Goal: Task Accomplishment & Management: Manage account settings

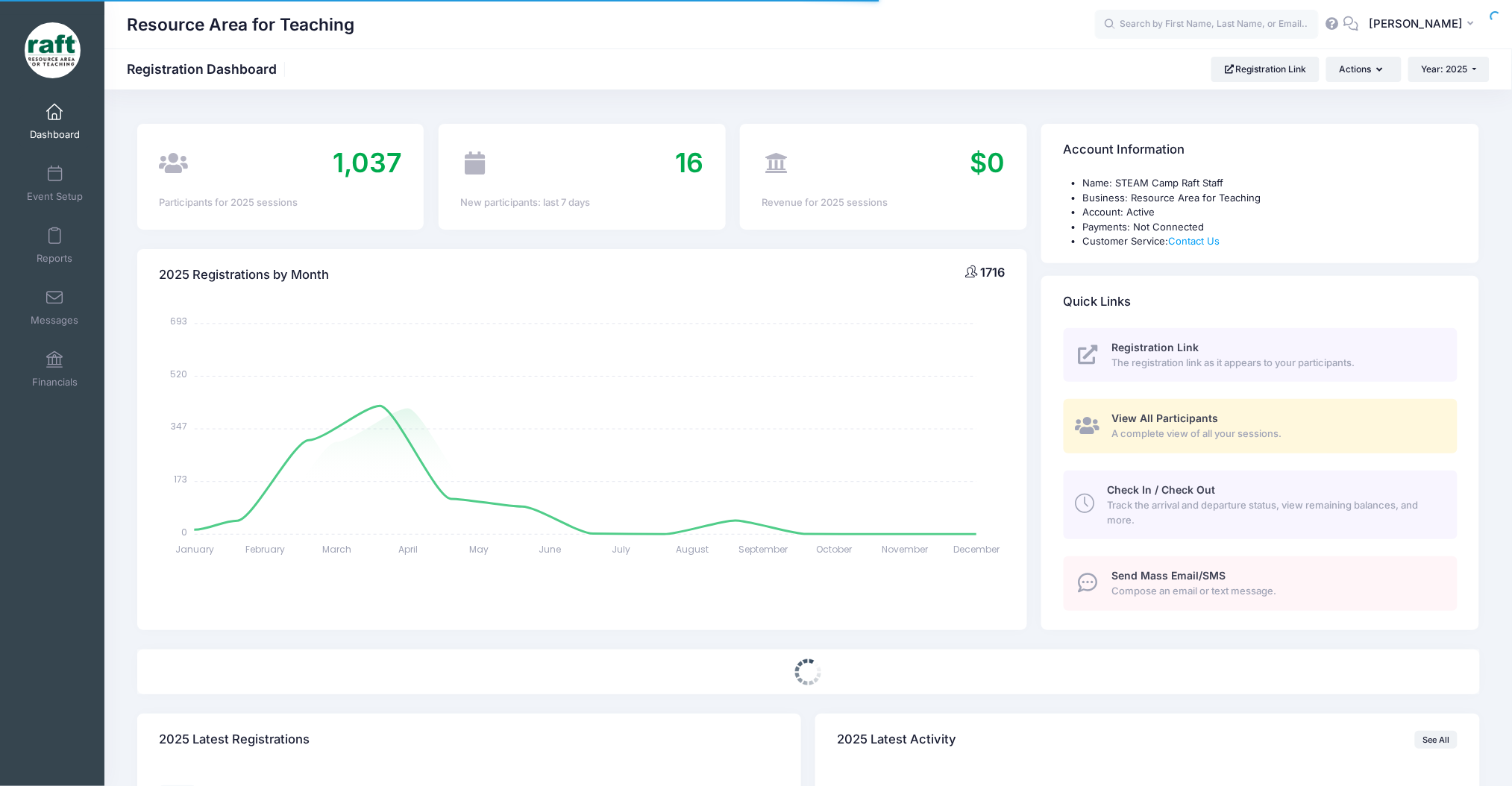
select select
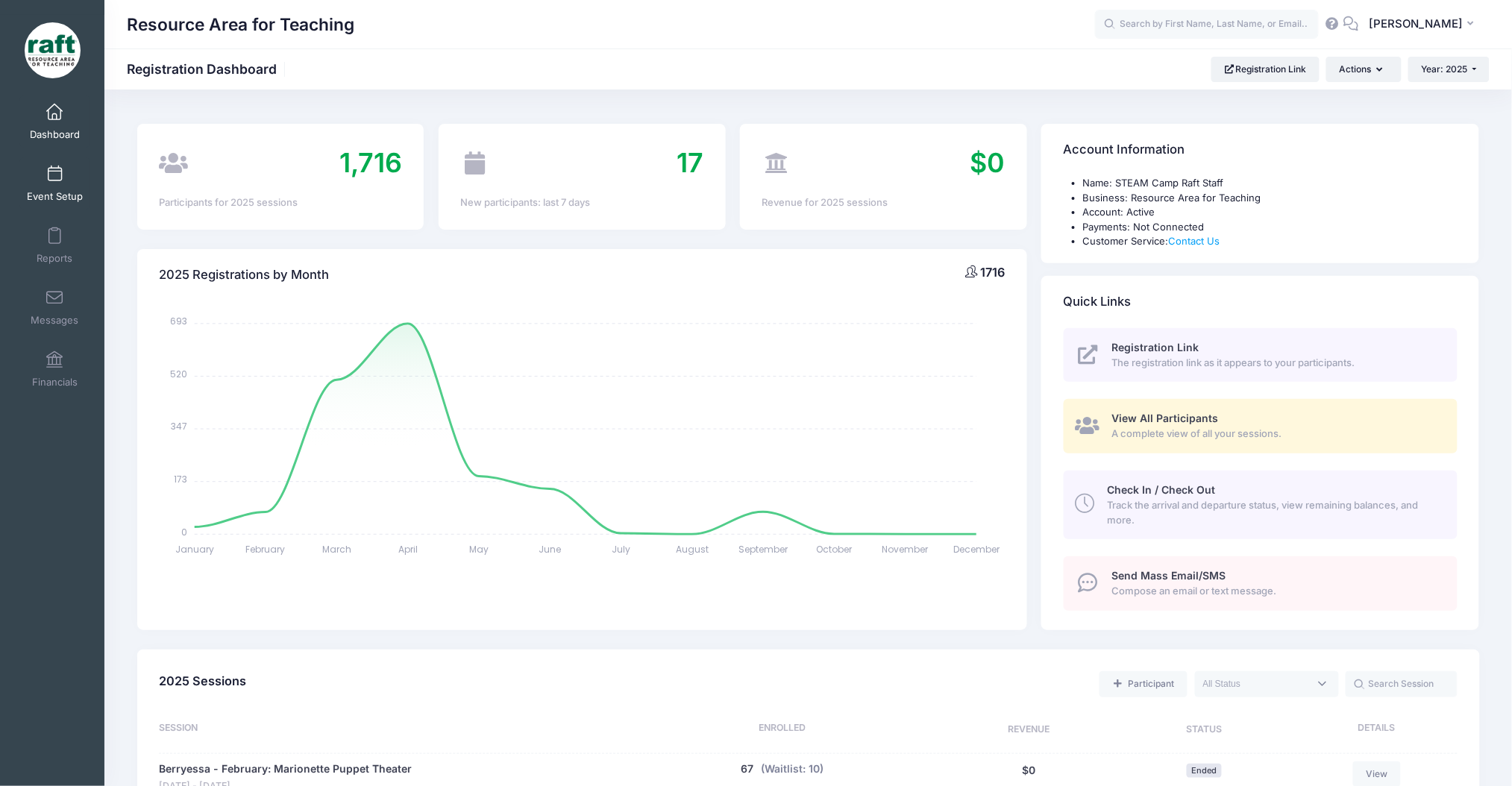
click at [41, 177] on link "Event Setup" at bounding box center [54, 183] width 71 height 52
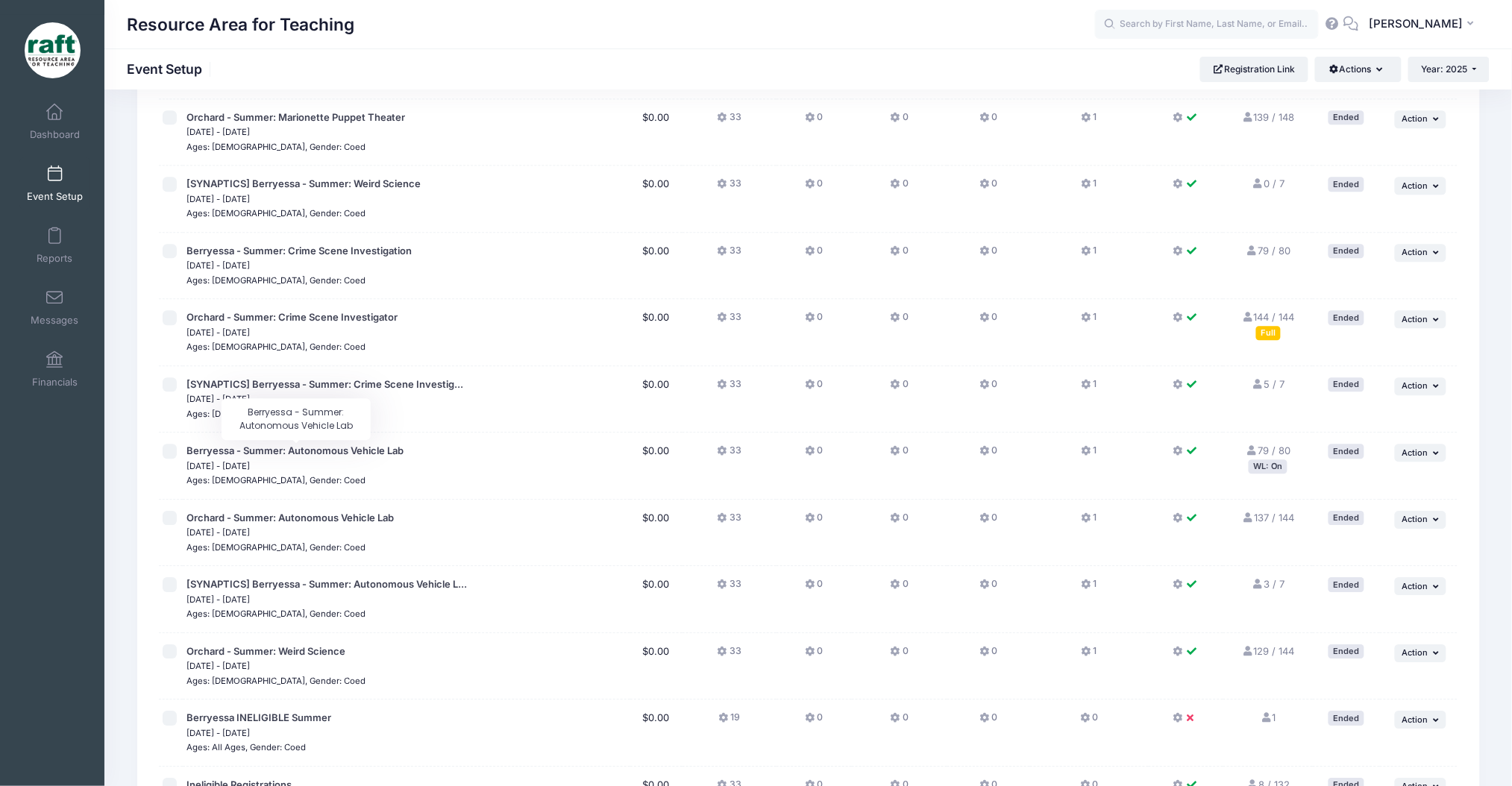
scroll to position [1681, 0]
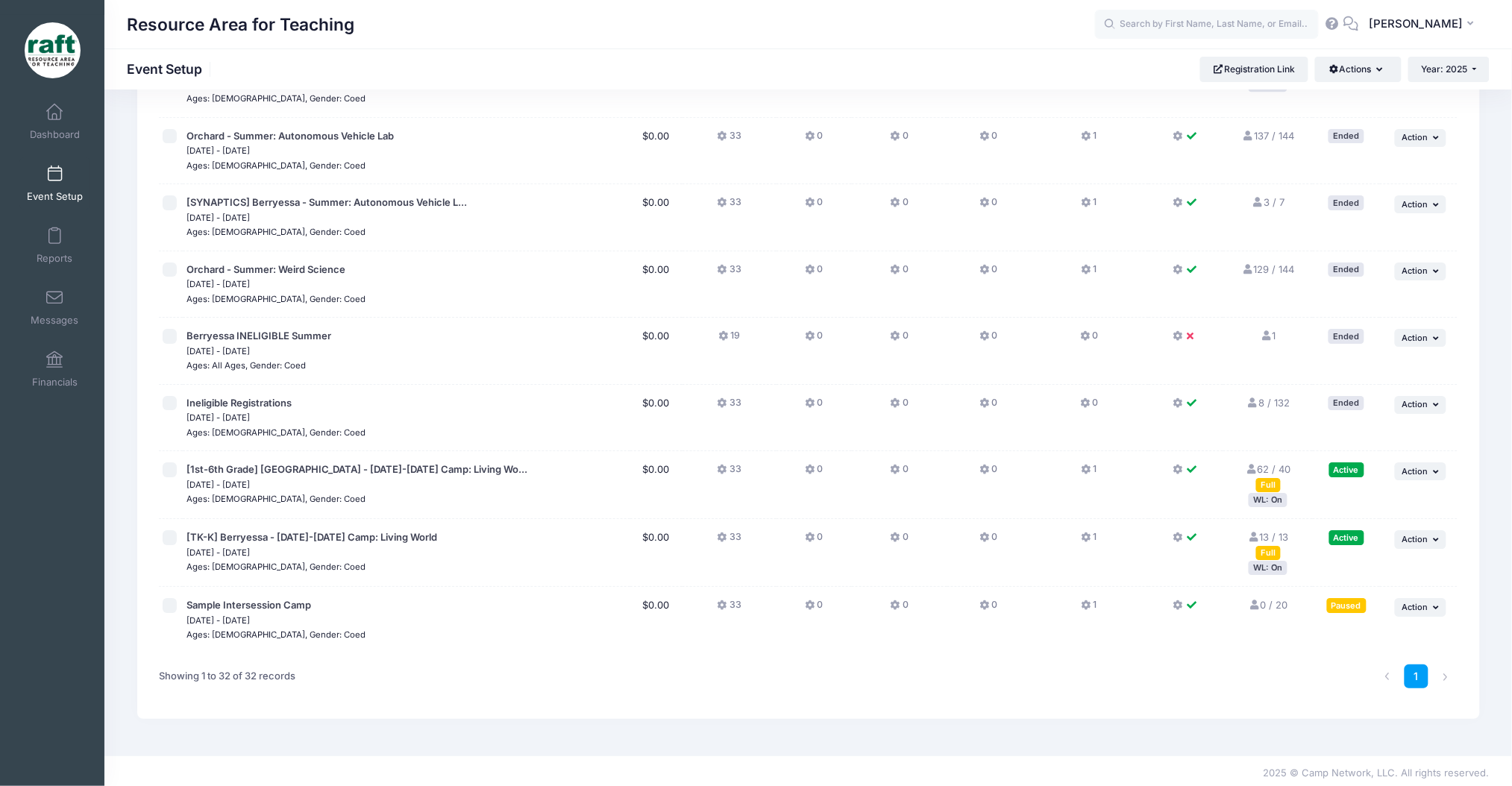
click at [1267, 494] on div "WL: On" at bounding box center [1268, 500] width 39 height 14
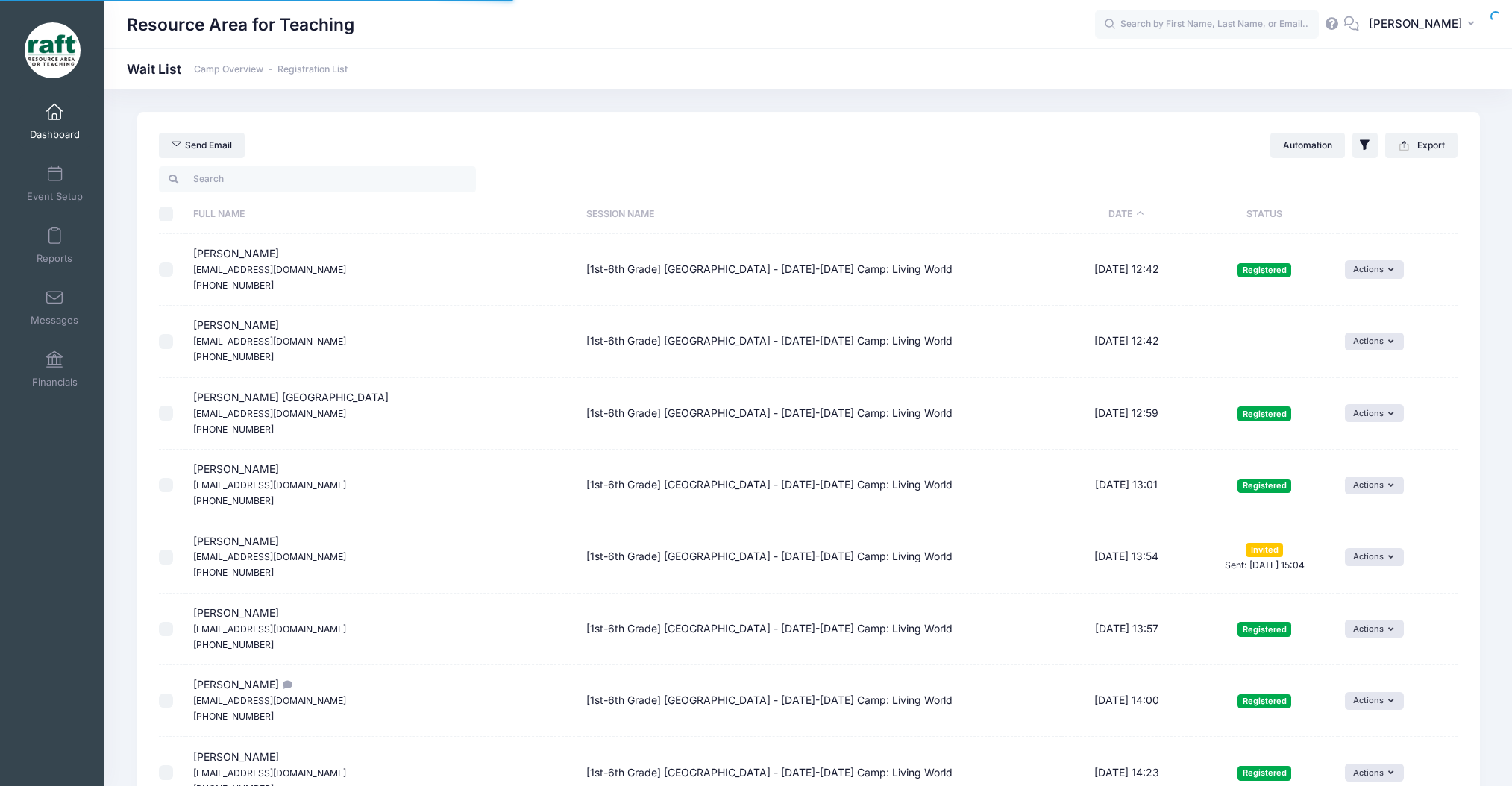
select select "50"
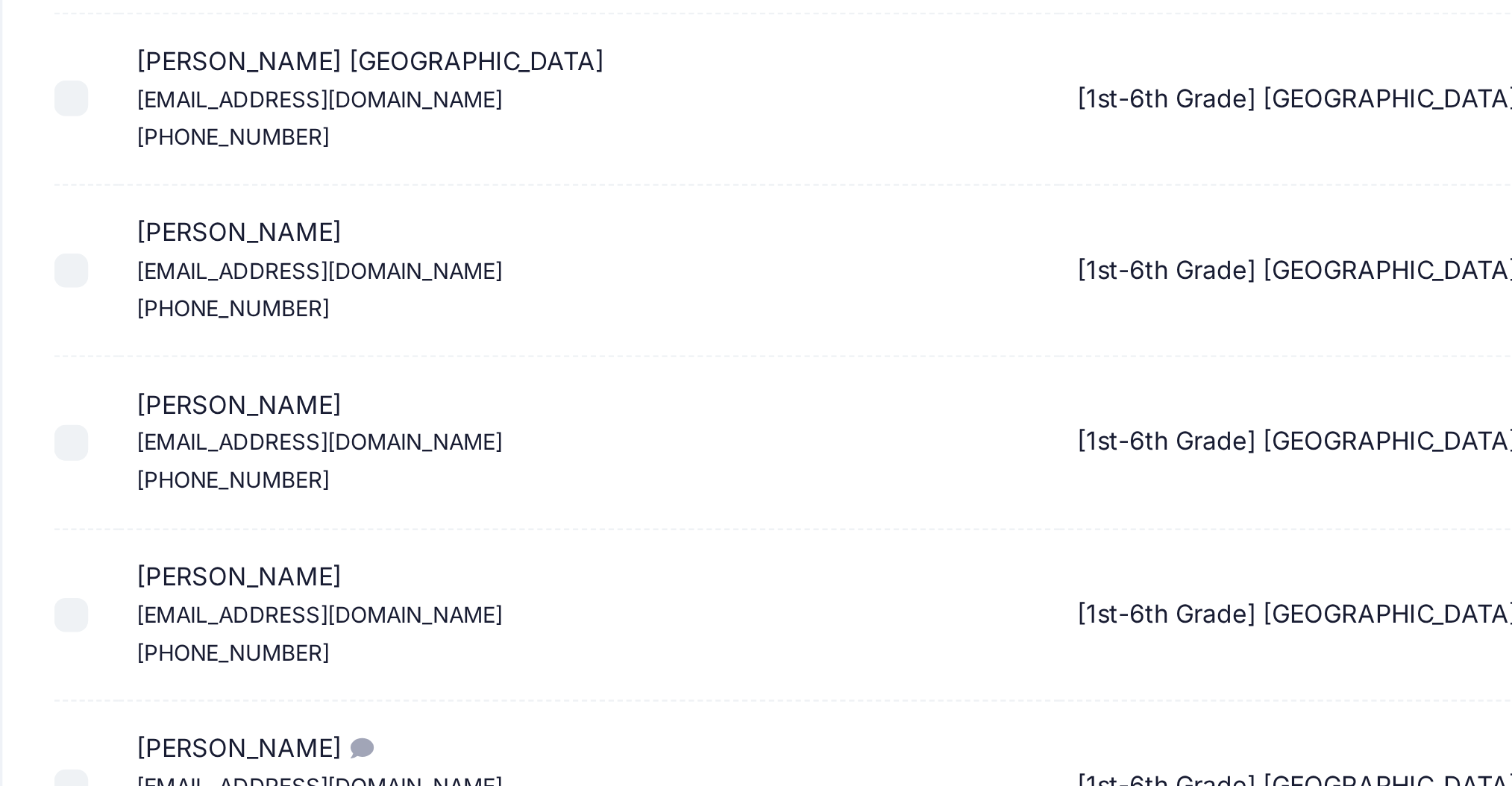
scroll to position [99, 0]
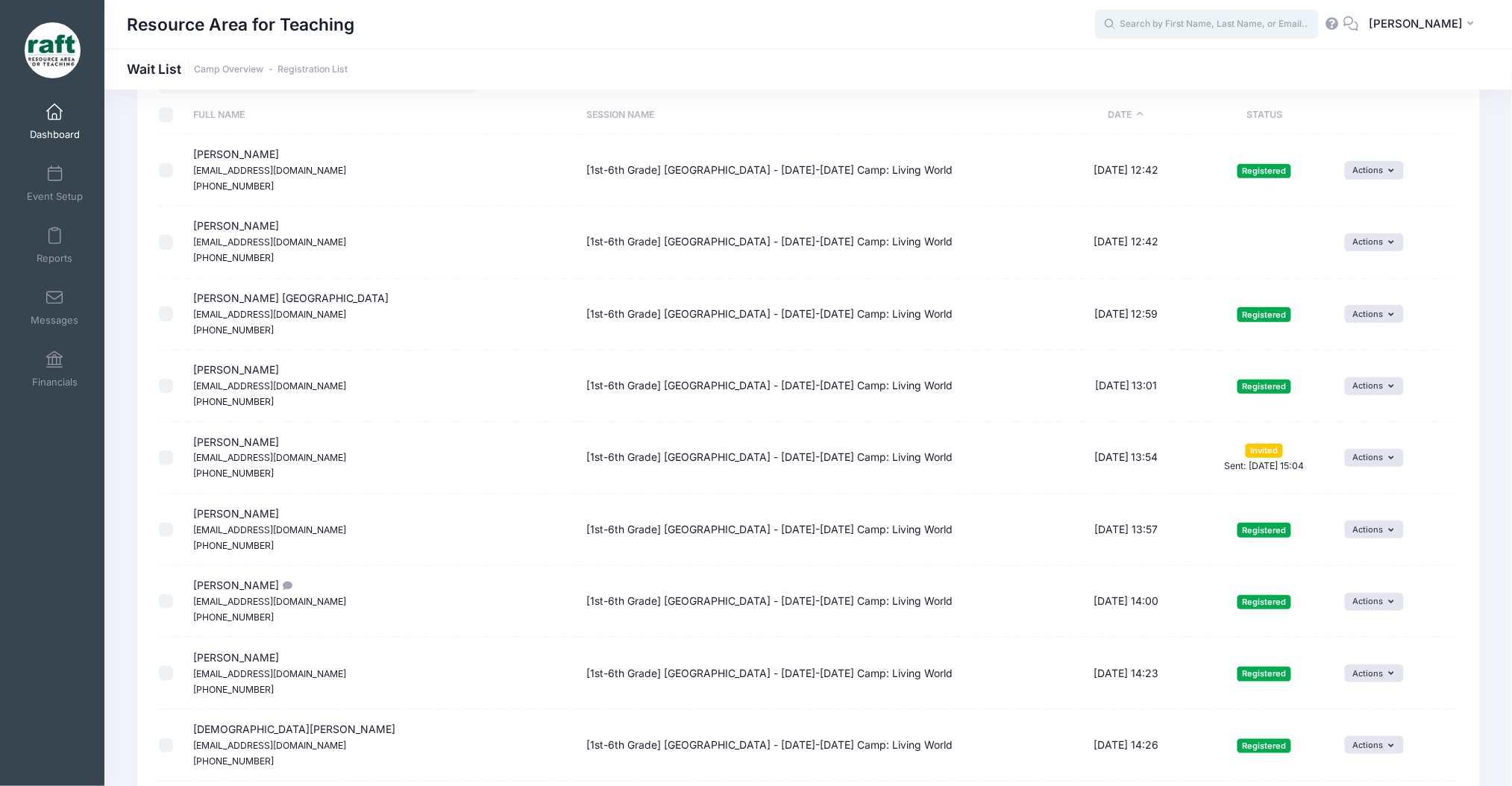
click at [1298, 12] on input "text" at bounding box center [1207, 24] width 224 height 29
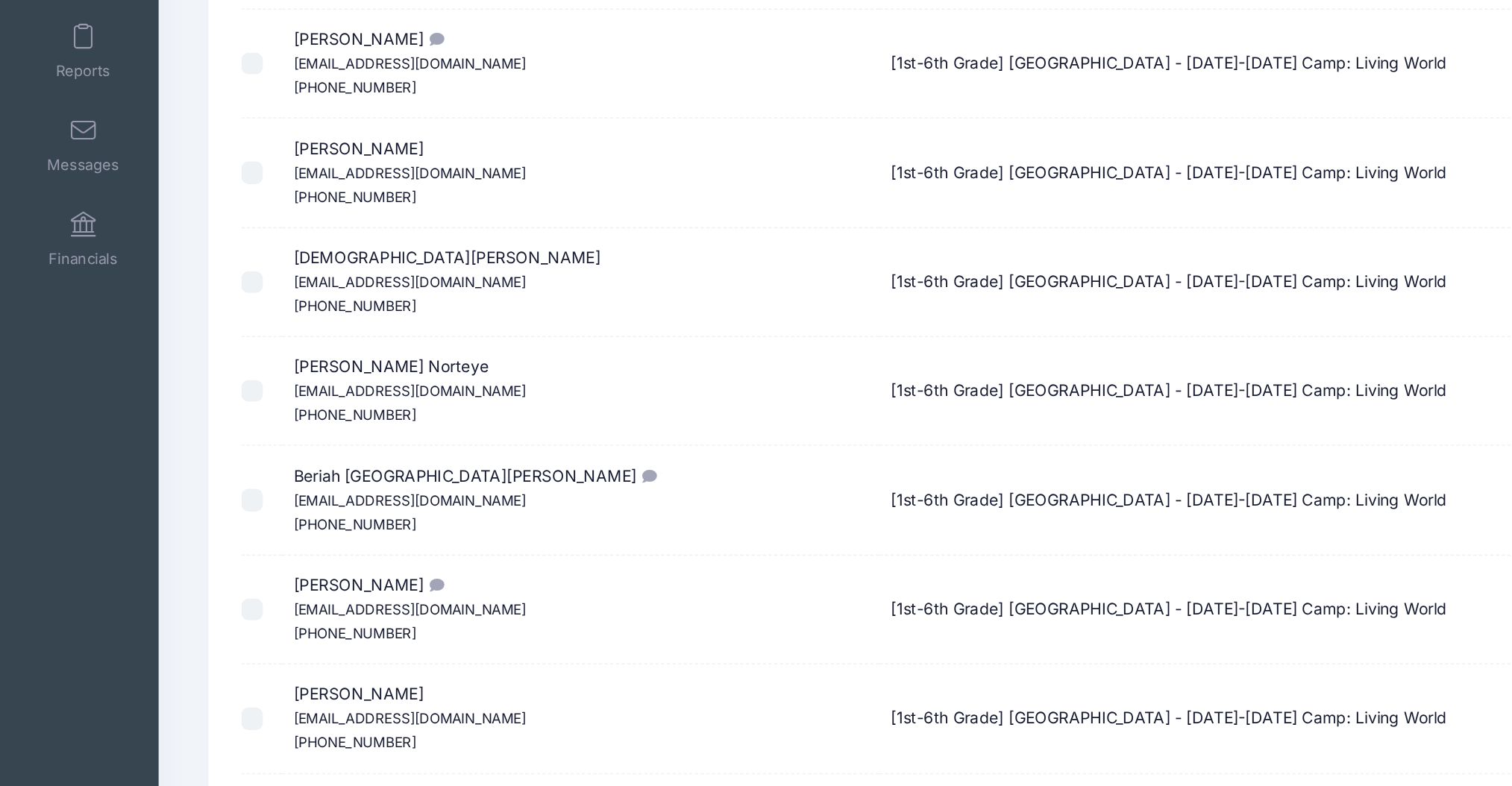
scroll to position [447, 0]
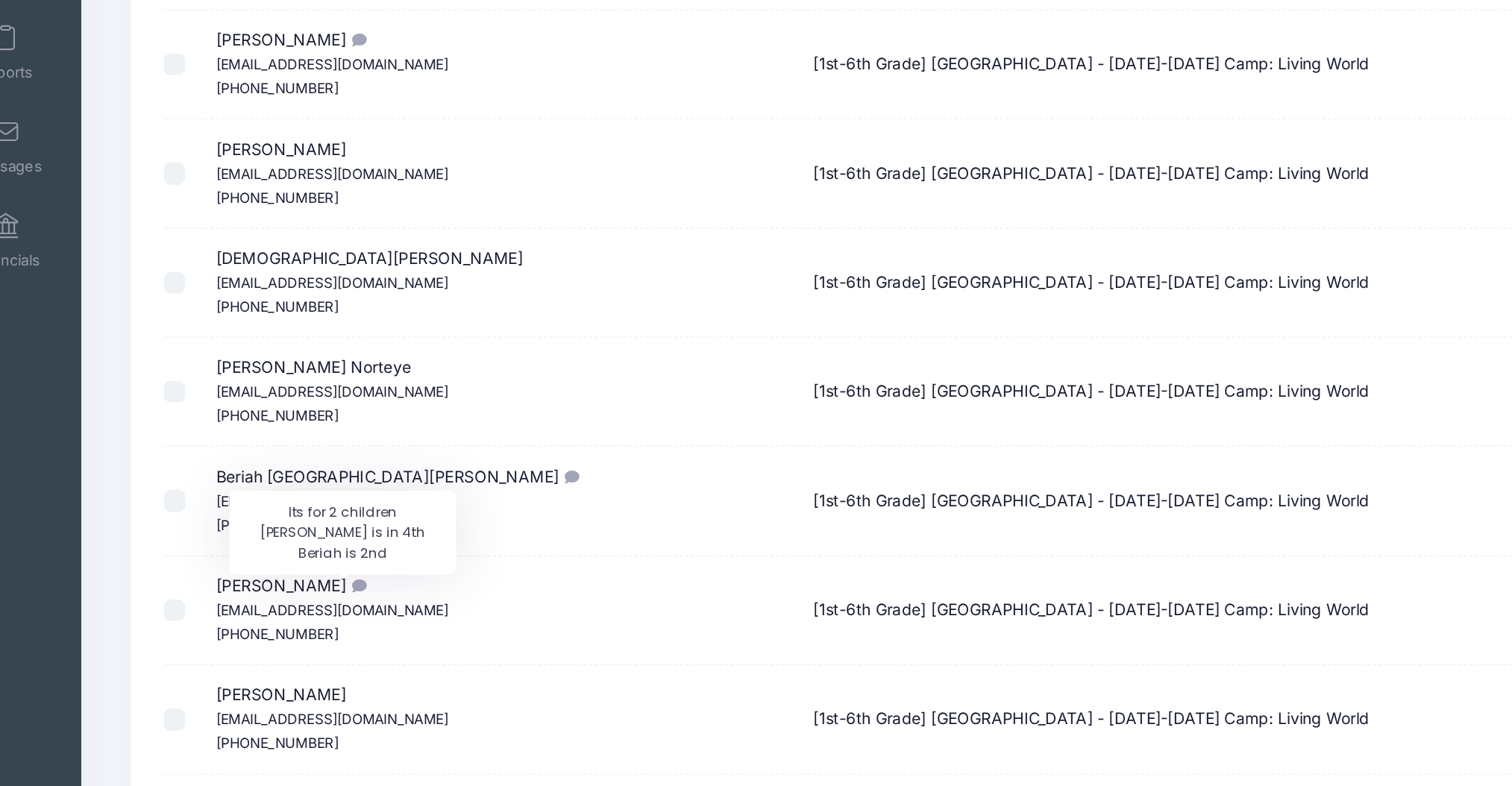
type input "[PERSON_NAME]"
click at [279, 595] on icon "Its for 2 children Julian is in 4th Beriah is 2nd" at bounding box center [285, 597] width 12 height 9
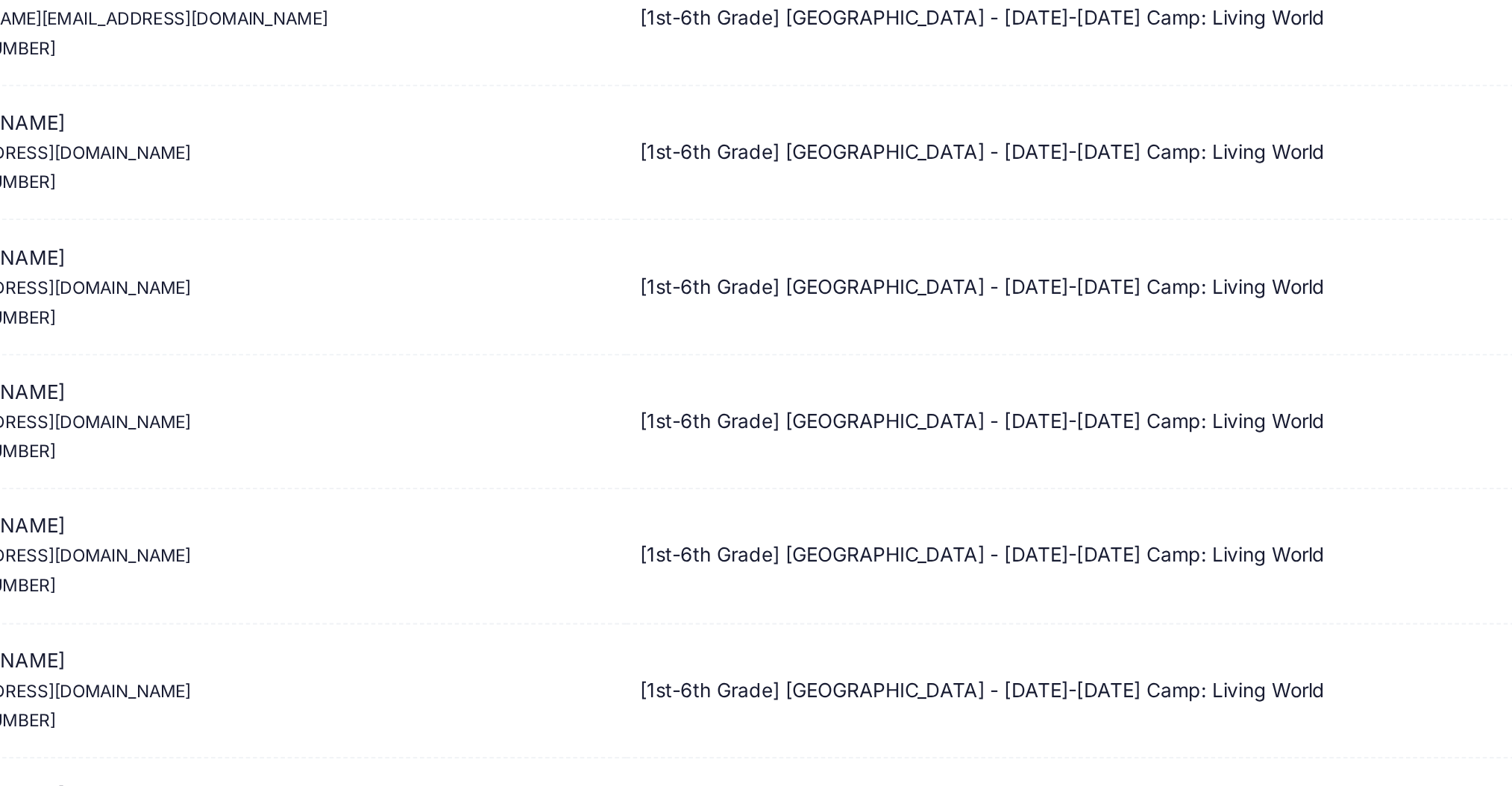
scroll to position [1530, 0]
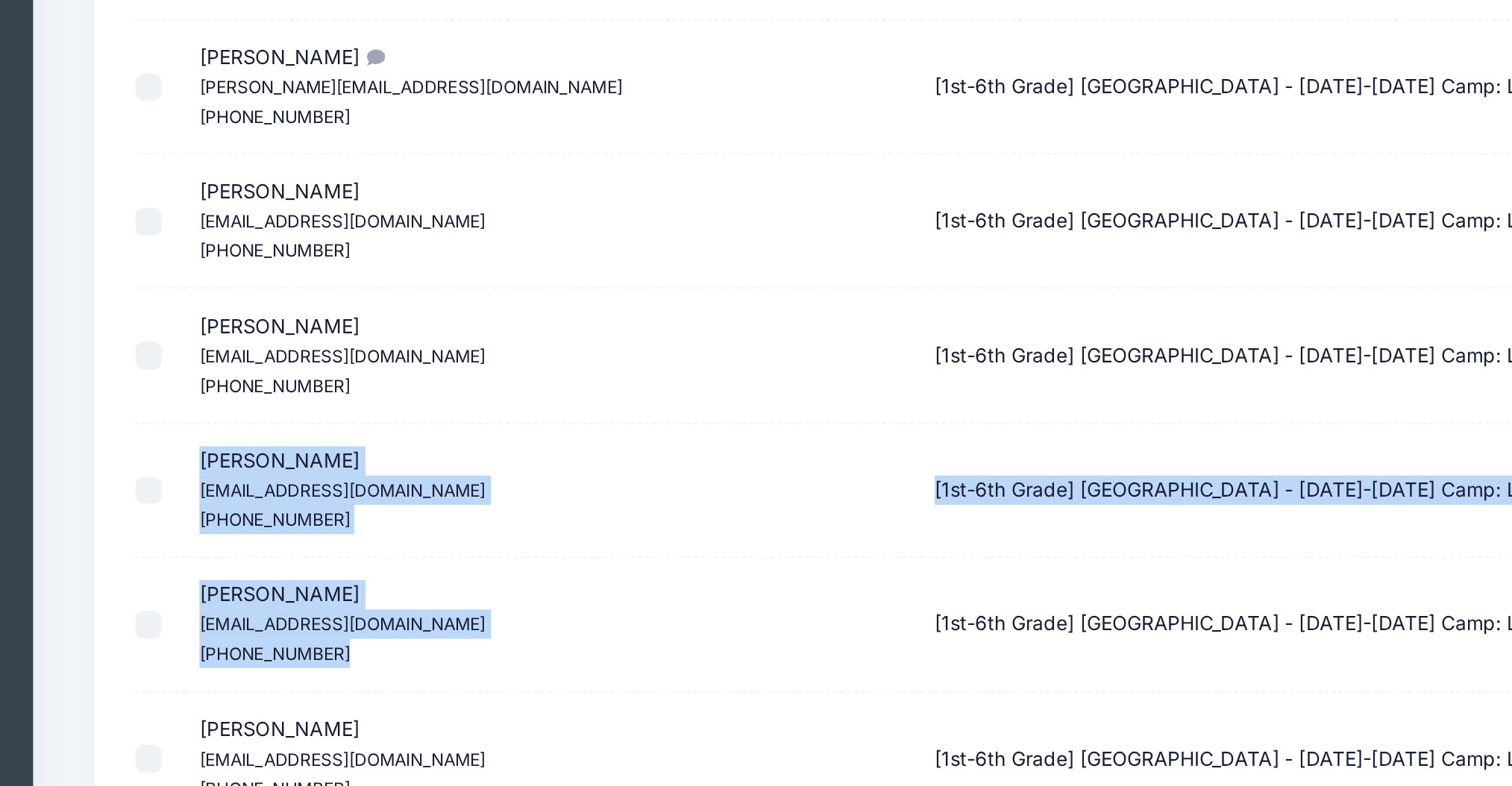
drag, startPoint x: 296, startPoint y: 622, endPoint x: 192, endPoint y: 522, distance: 144.3
click at [192, 522] on tbody at bounding box center [809, 499] width 1300 height 3592
click at [310, 527] on td "Alyas Bartice Ashleyhopebartice@gmail.com (408) 394-8039" at bounding box center [382, 536] width 393 height 72
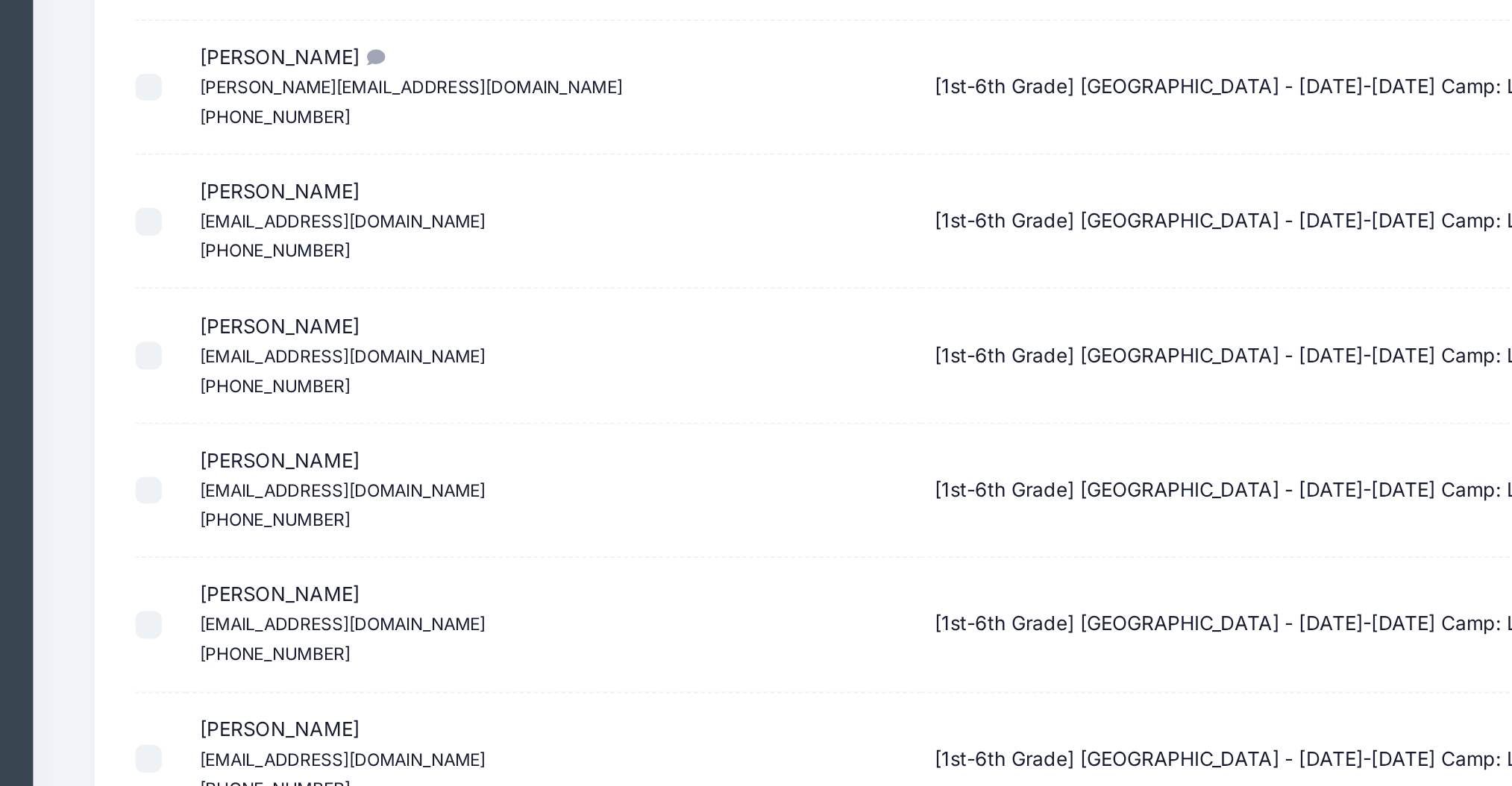
click at [315, 540] on small "Ashleyhopebartice@gmail.com" at bounding box center [269, 536] width 153 height 11
click at [314, 540] on small "Ashleyhopebartice@gmail.com" at bounding box center [269, 536] width 153 height 11
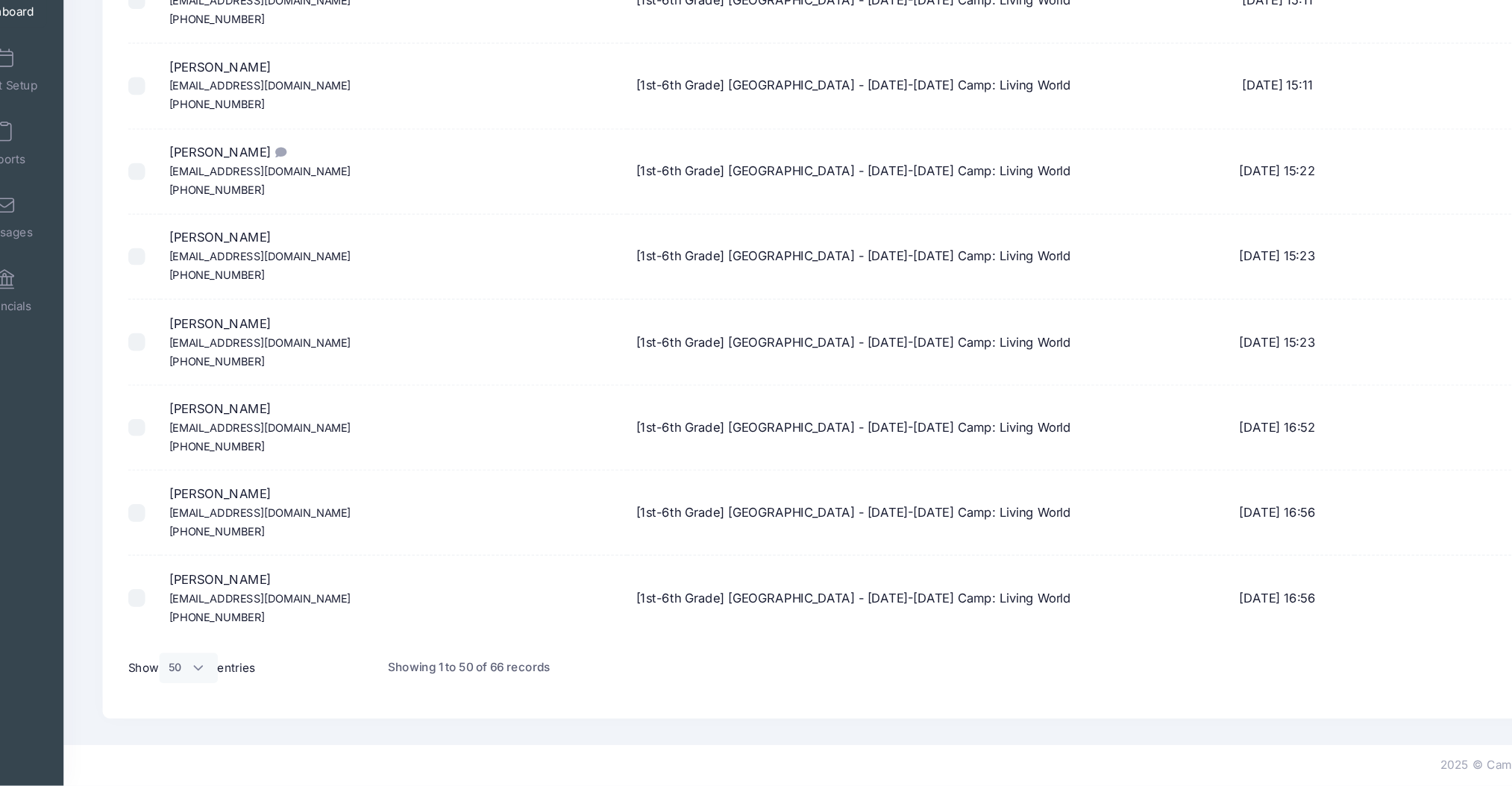
scroll to position [3166, 0]
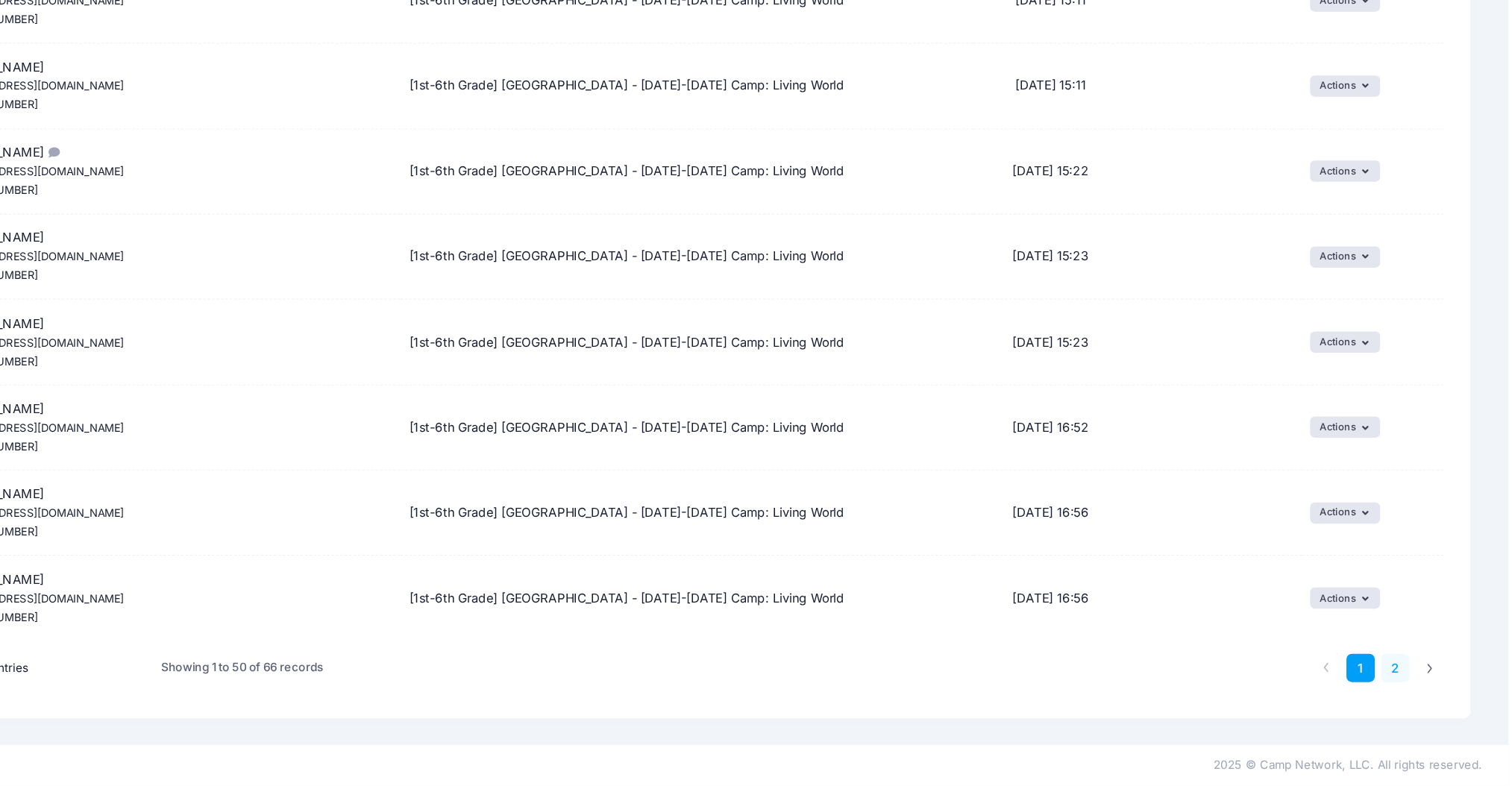
click at [1420, 689] on link "2" at bounding box center [1417, 688] width 25 height 25
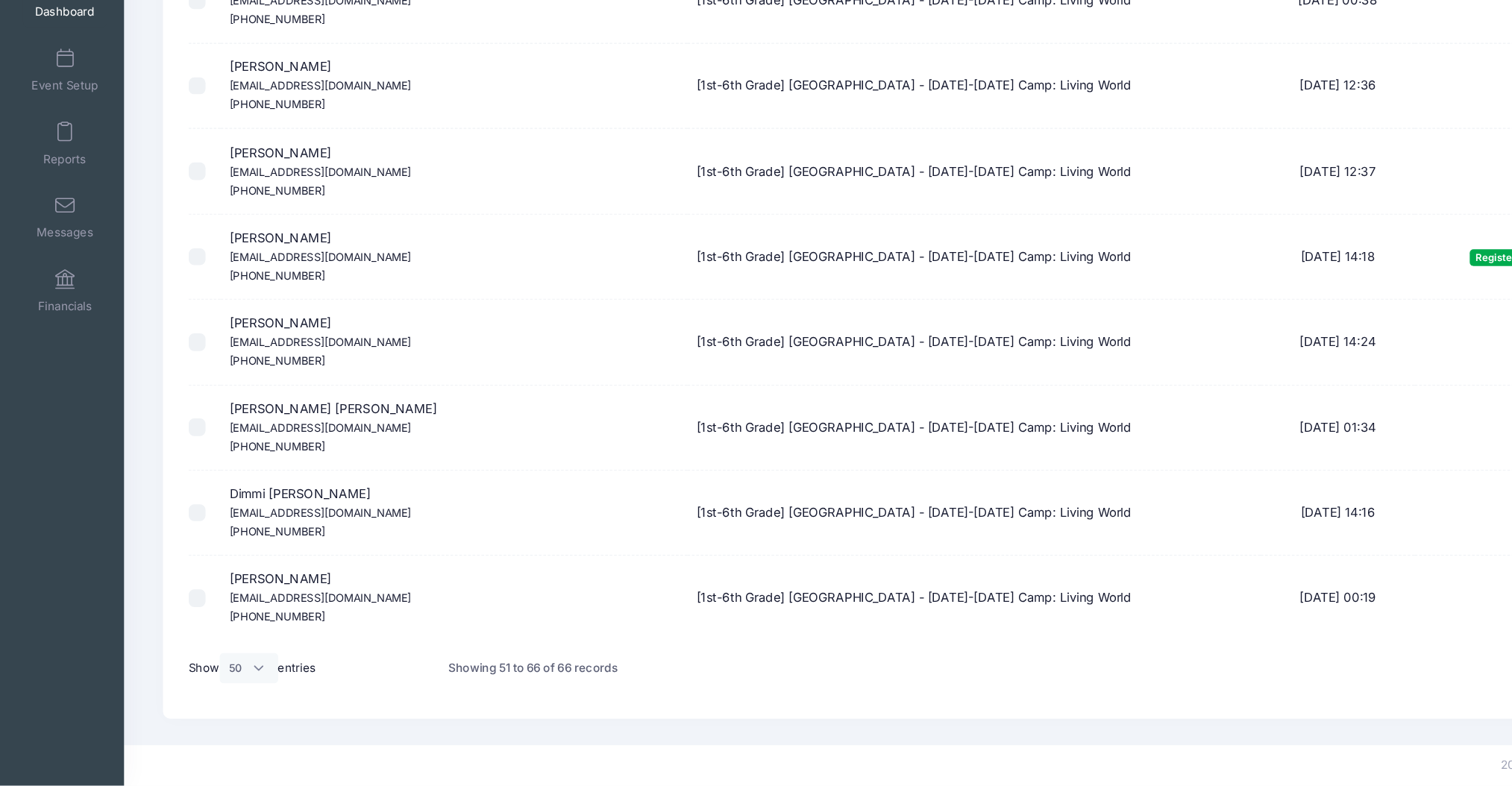
scroll to position [720, 0]
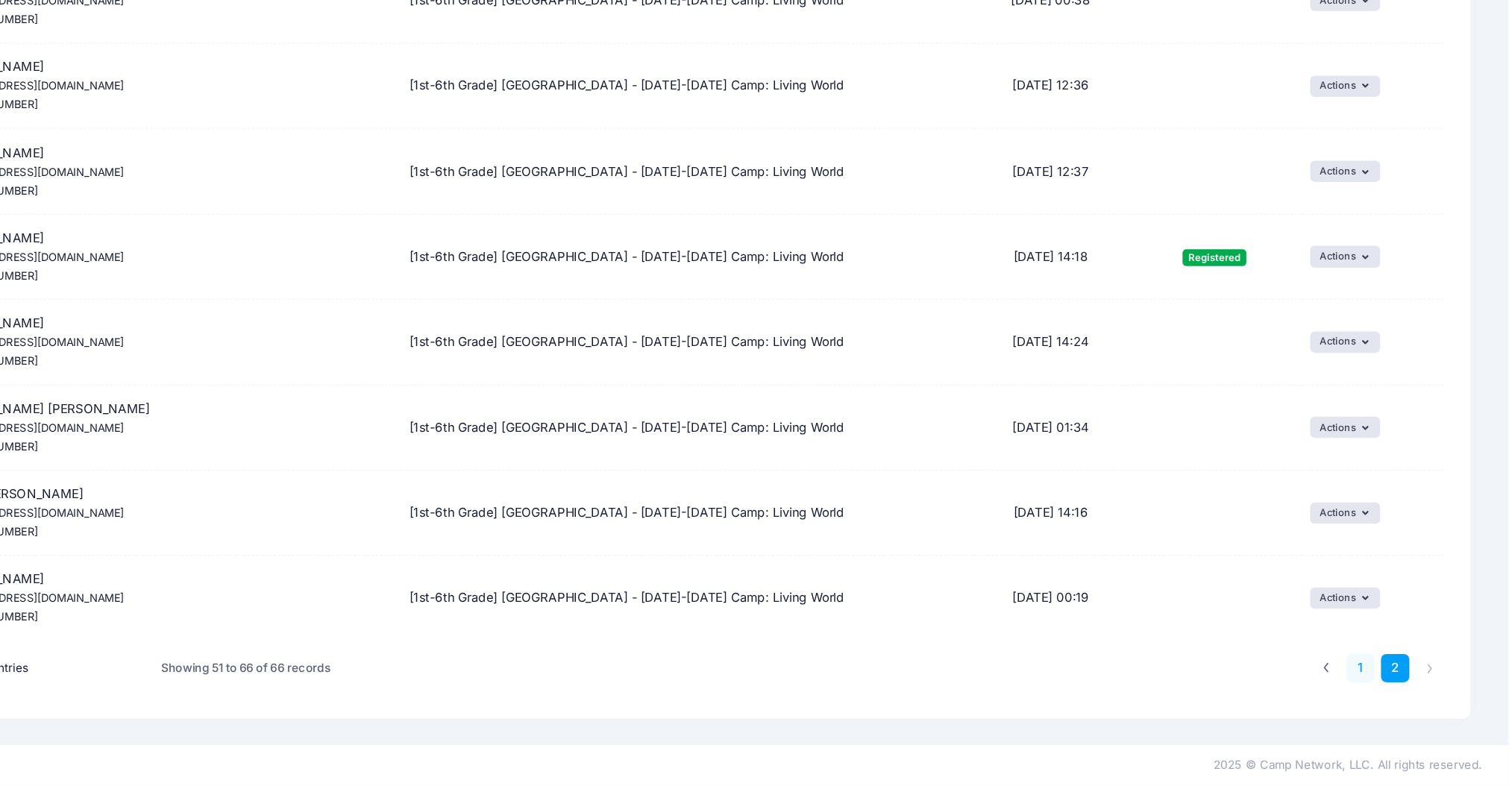
click at [1397, 692] on link "1" at bounding box center [1388, 688] width 25 height 25
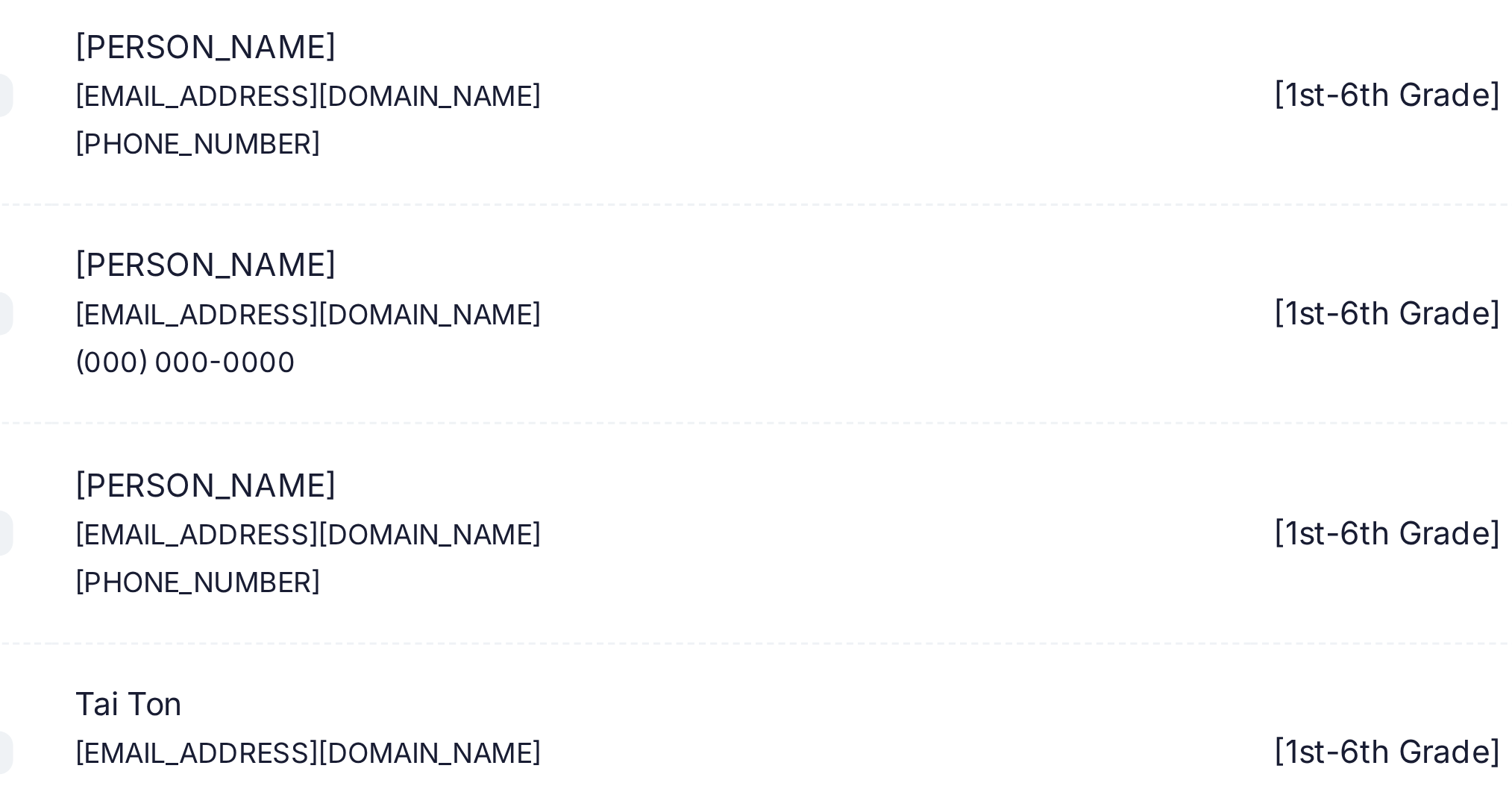
scroll to position [2460, 0]
